Goal: Find specific page/section: Find specific page/section

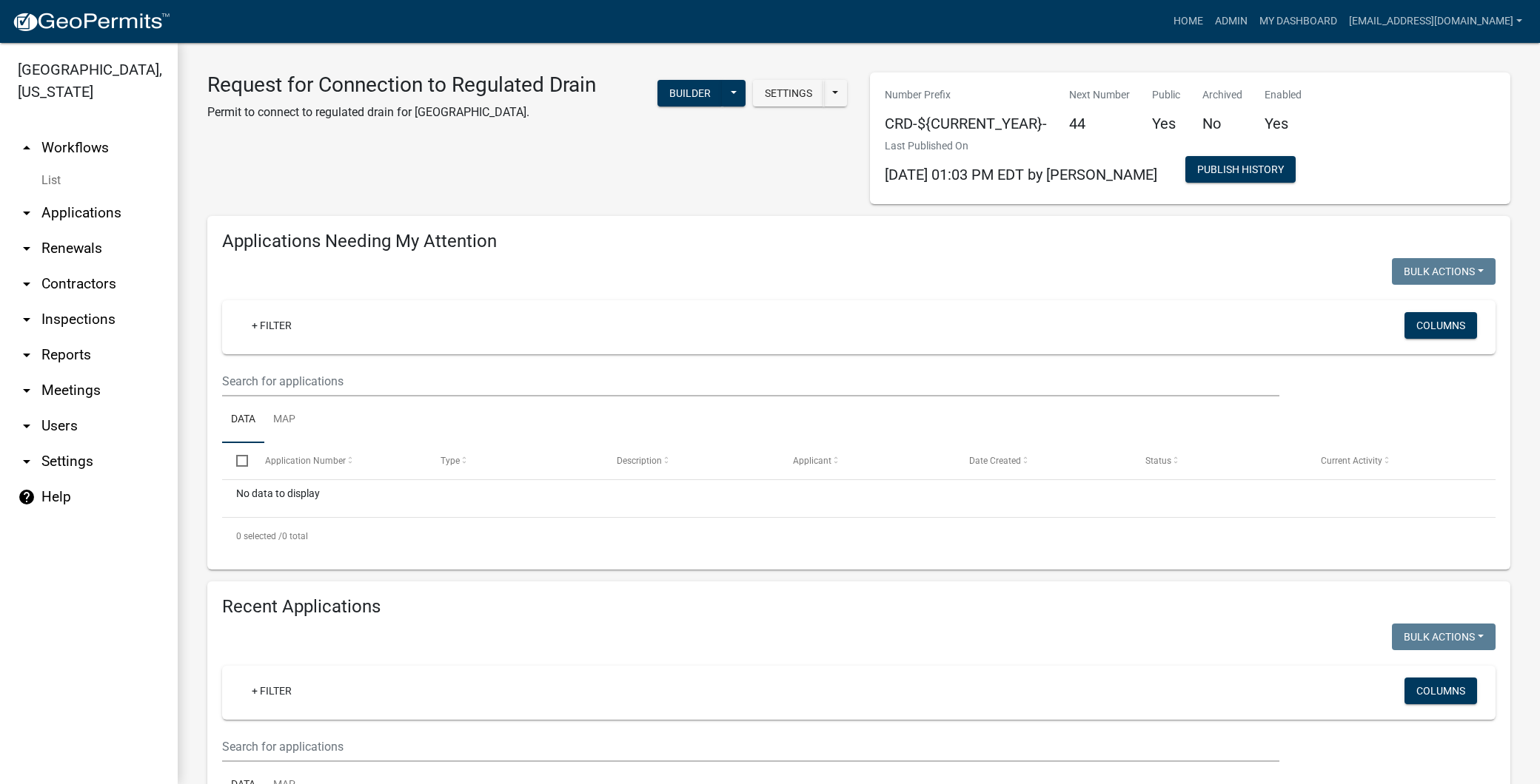
select select "3: 100"
click at [1167, 20] on link "Home" at bounding box center [1188, 21] width 41 height 28
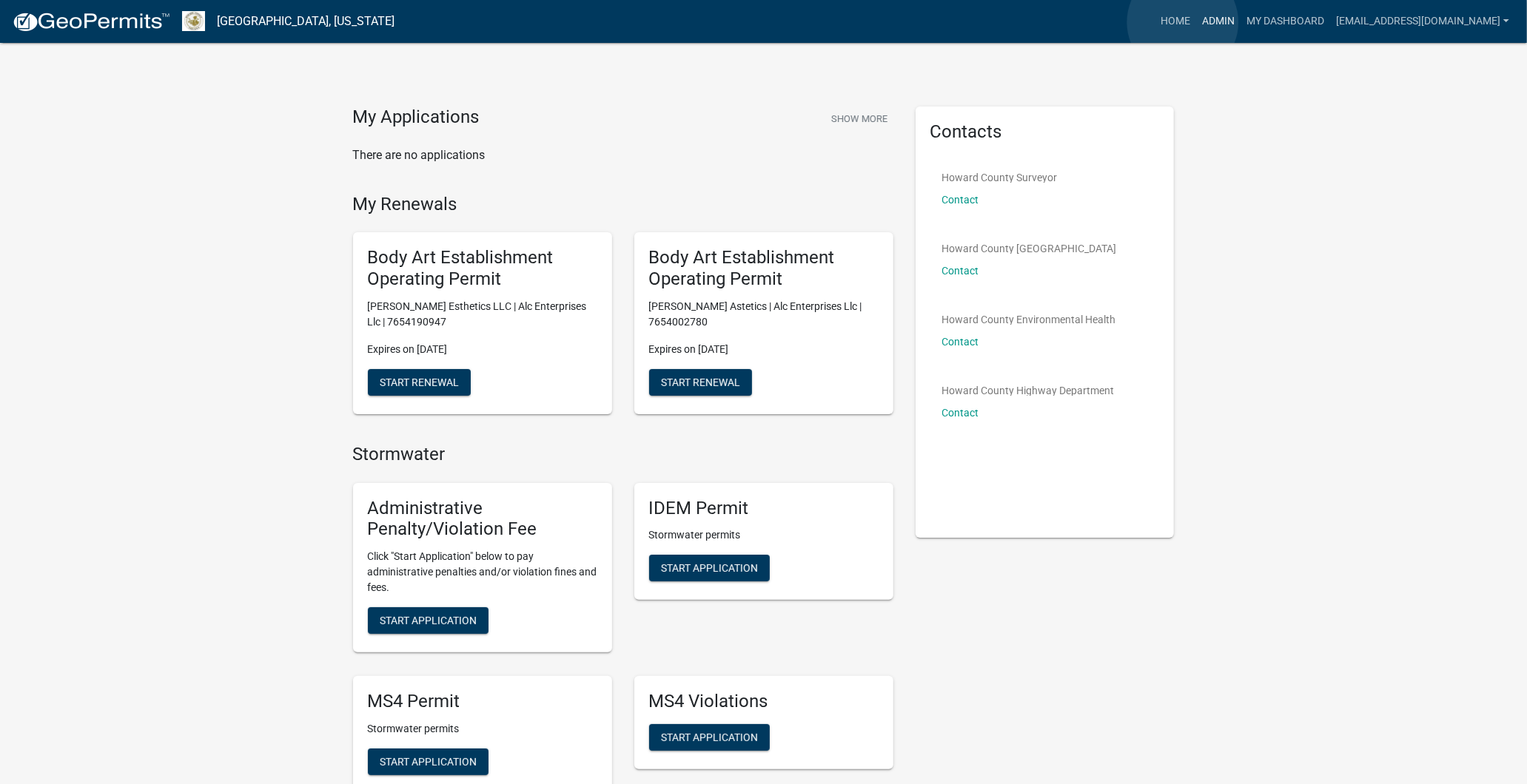
click at [1196, 22] on link "Admin" at bounding box center [1218, 21] width 44 height 28
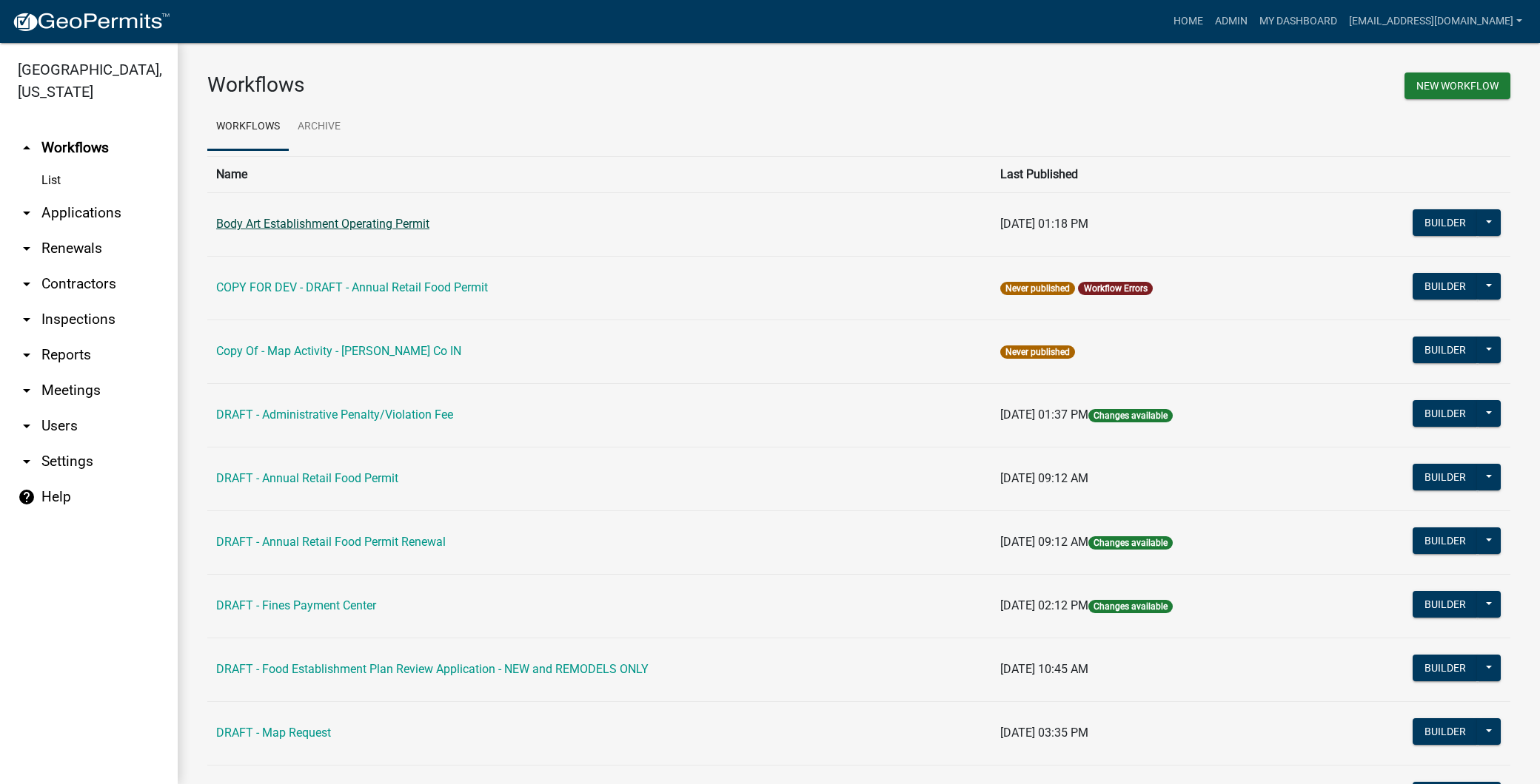
click at [398, 220] on link "Body Art Establishment Operating Permit" at bounding box center [323, 224] width 213 height 14
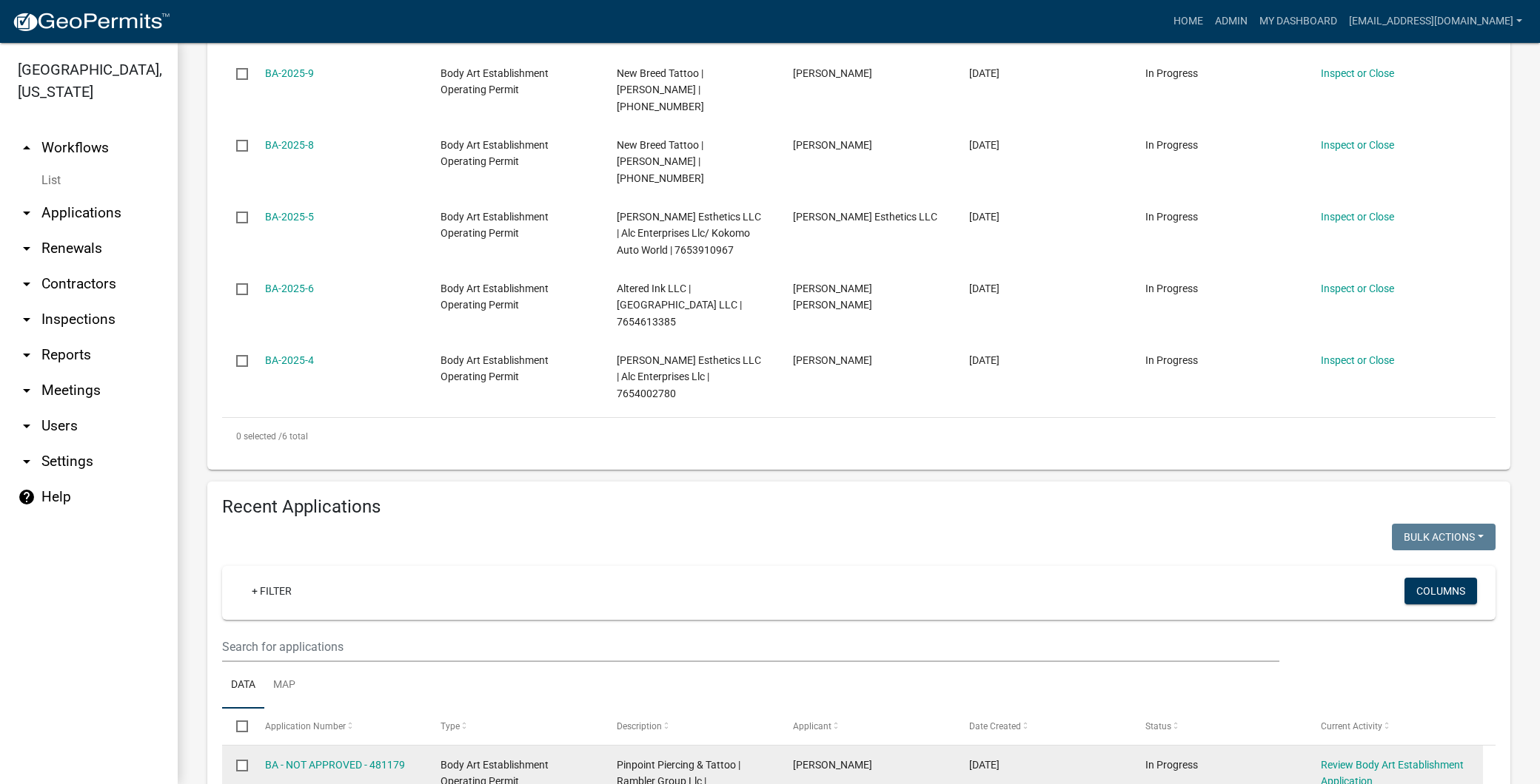
scroll to position [208, 0]
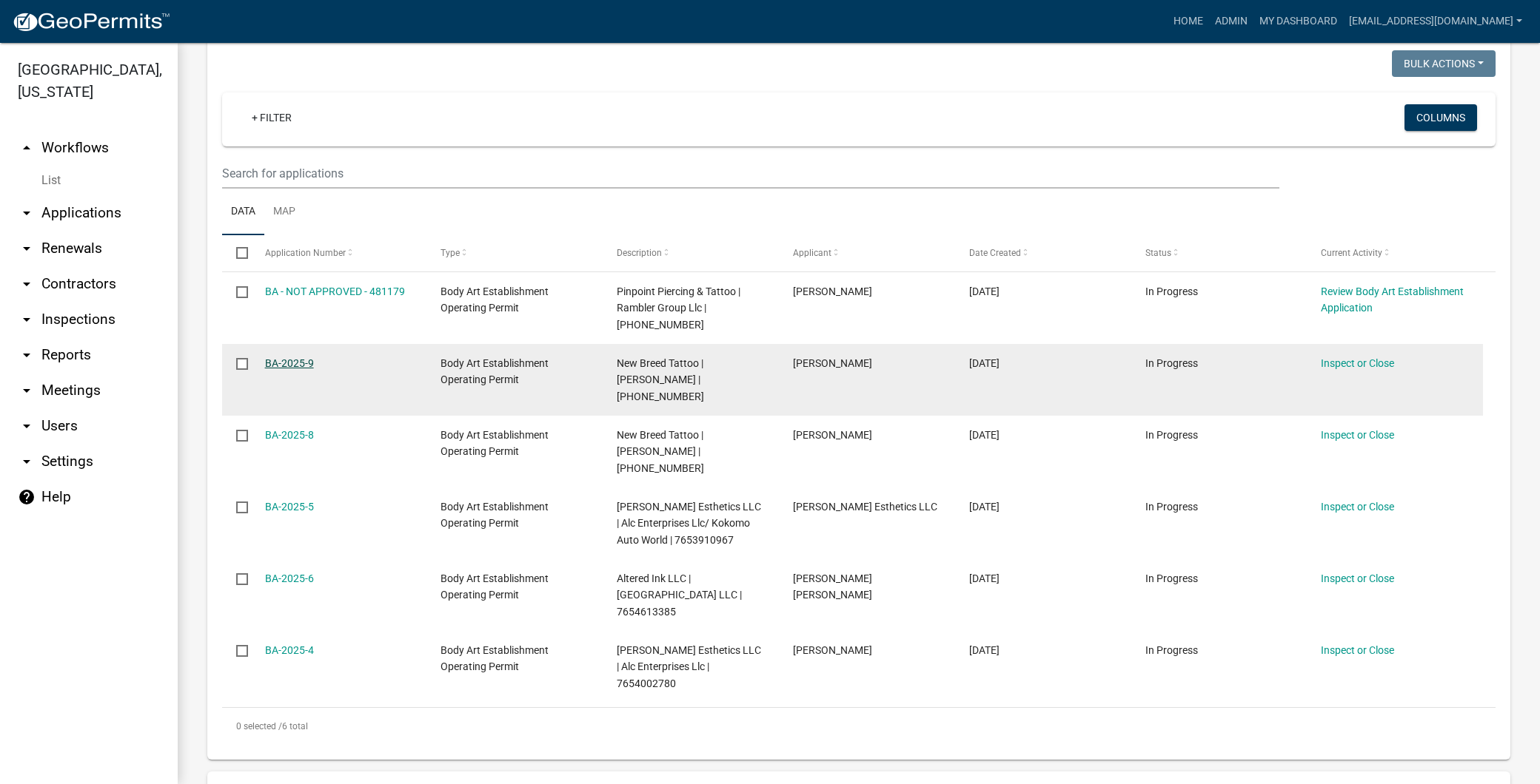
click at [277, 363] on link "BA-2025-9" at bounding box center [289, 363] width 49 height 12
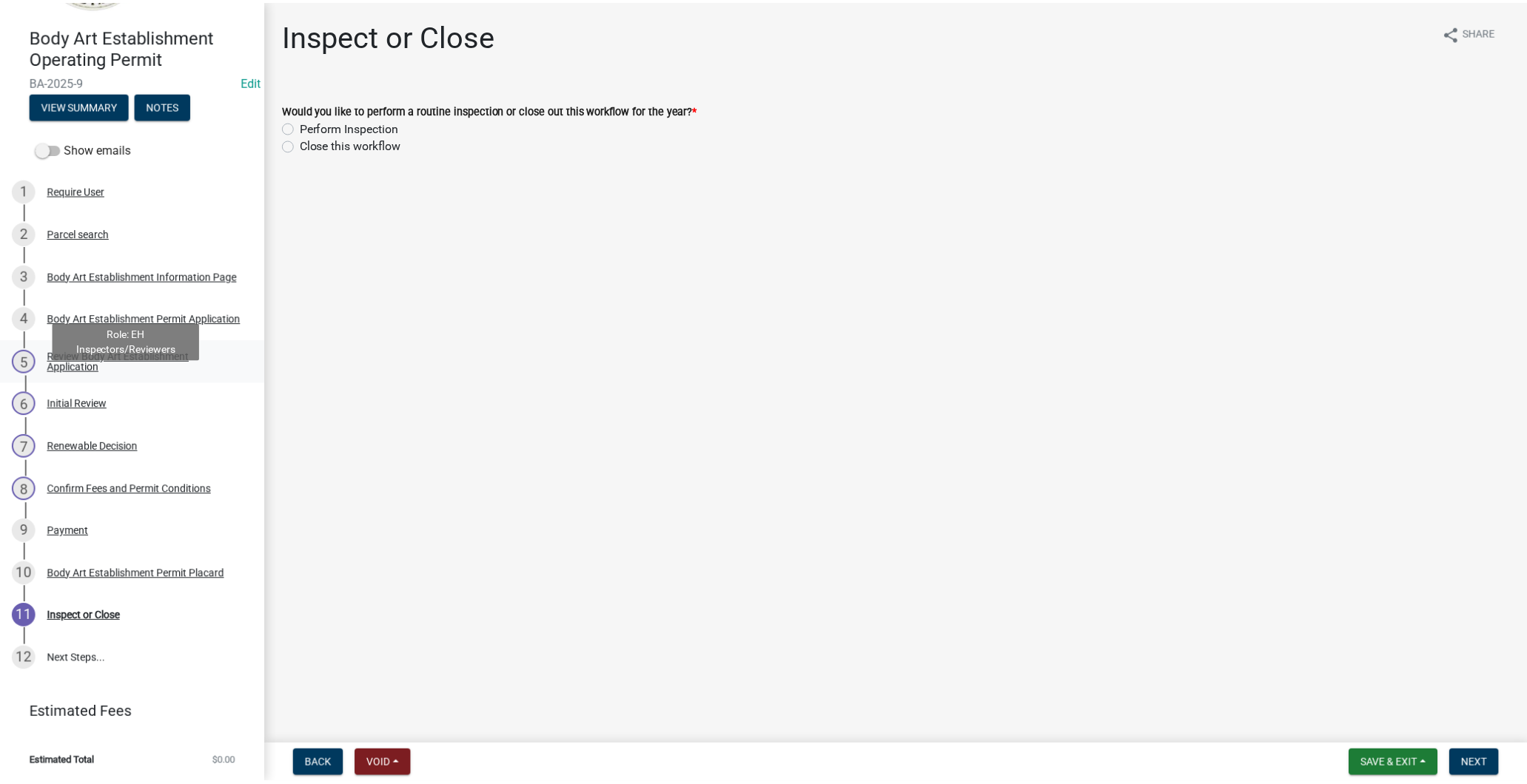
scroll to position [117, 0]
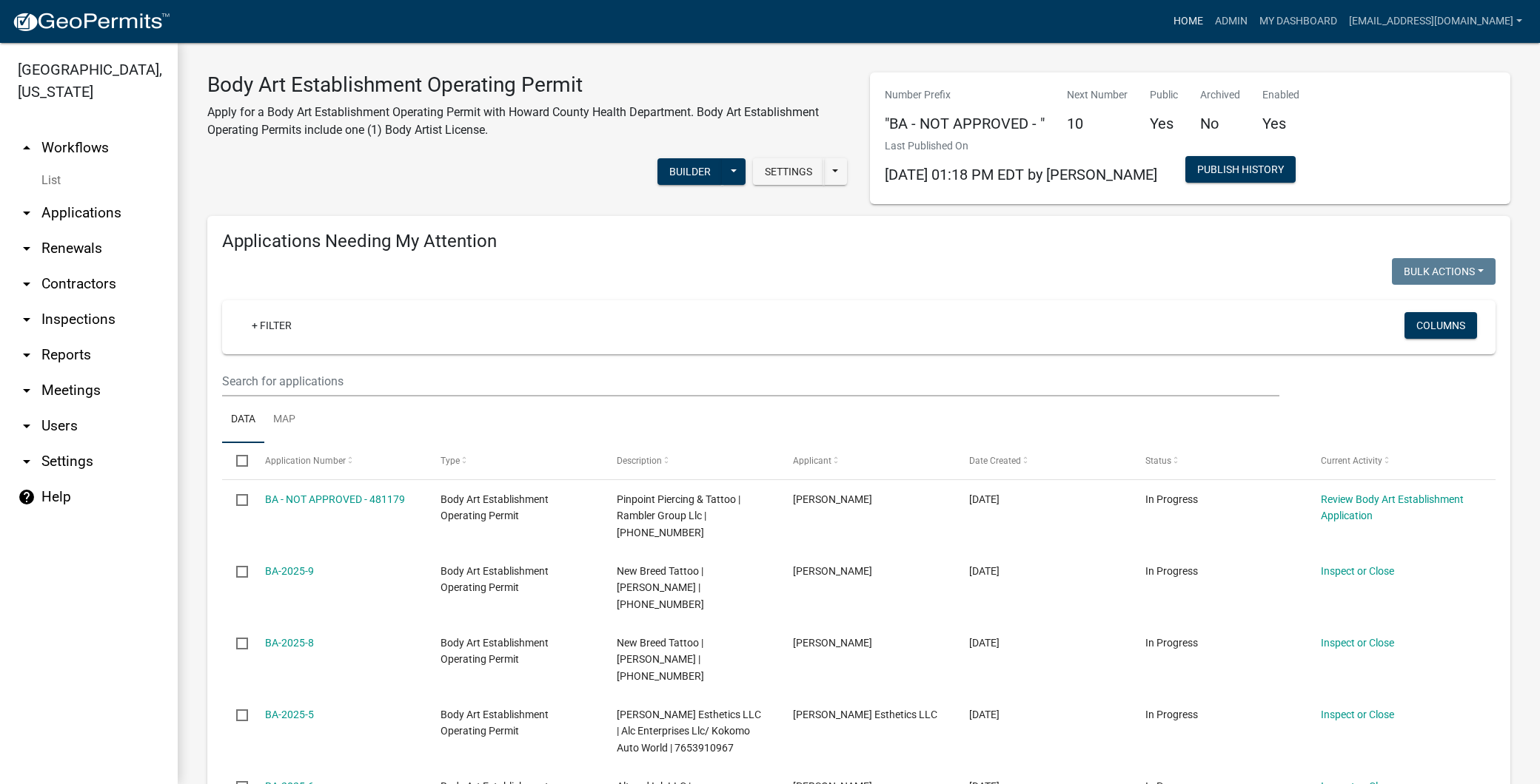
click at [1167, 28] on link "Home" at bounding box center [1188, 21] width 41 height 28
